Goal: Find specific page/section: Find specific page/section

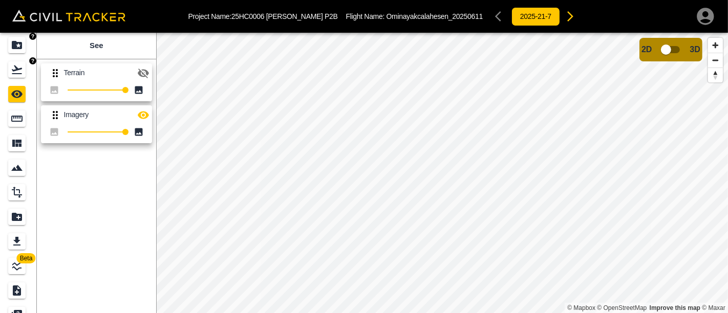
click at [16, 54] on link at bounding box center [18, 45] width 37 height 25
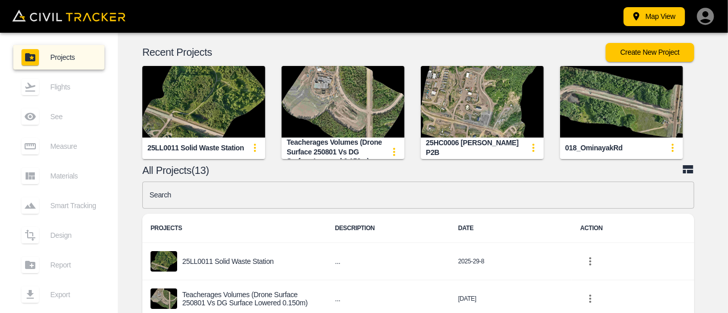
click at [488, 111] on img "button" at bounding box center [482, 102] width 123 height 72
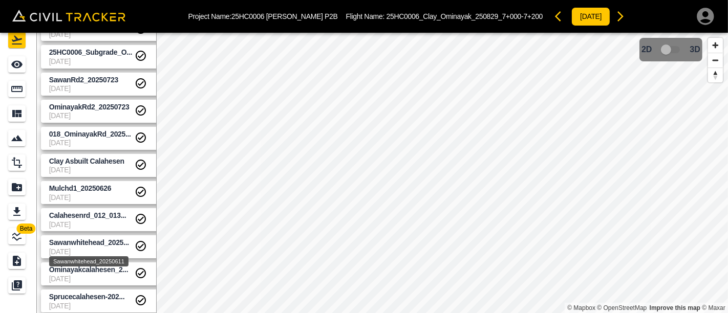
scroll to position [32, 0]
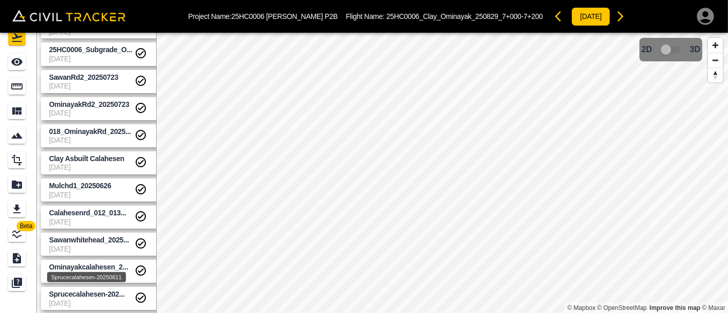
click at [75, 297] on span "Sprucecalahesen-202..." at bounding box center [87, 294] width 76 height 8
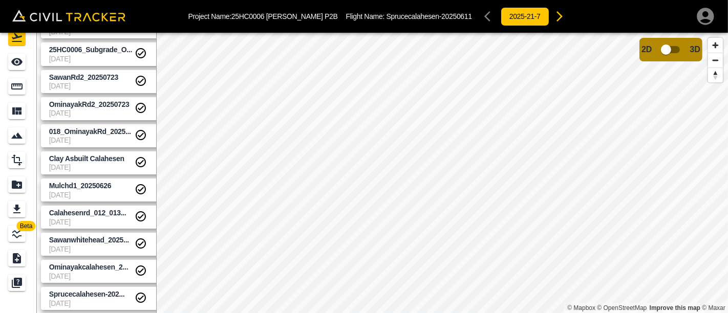
click at [480, 14] on div "2025-21-7" at bounding box center [525, 16] width 90 height 20
